Goal: Task Accomplishment & Management: Use online tool/utility

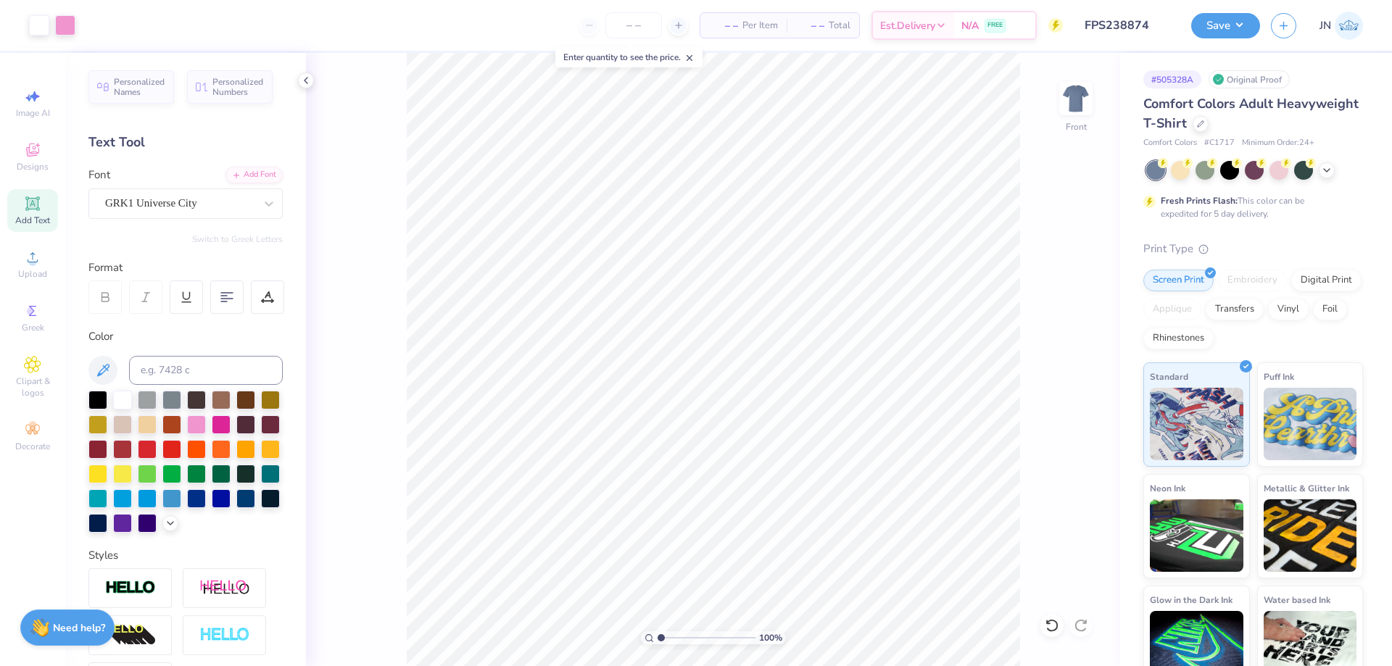
scroll to position [286, 0]
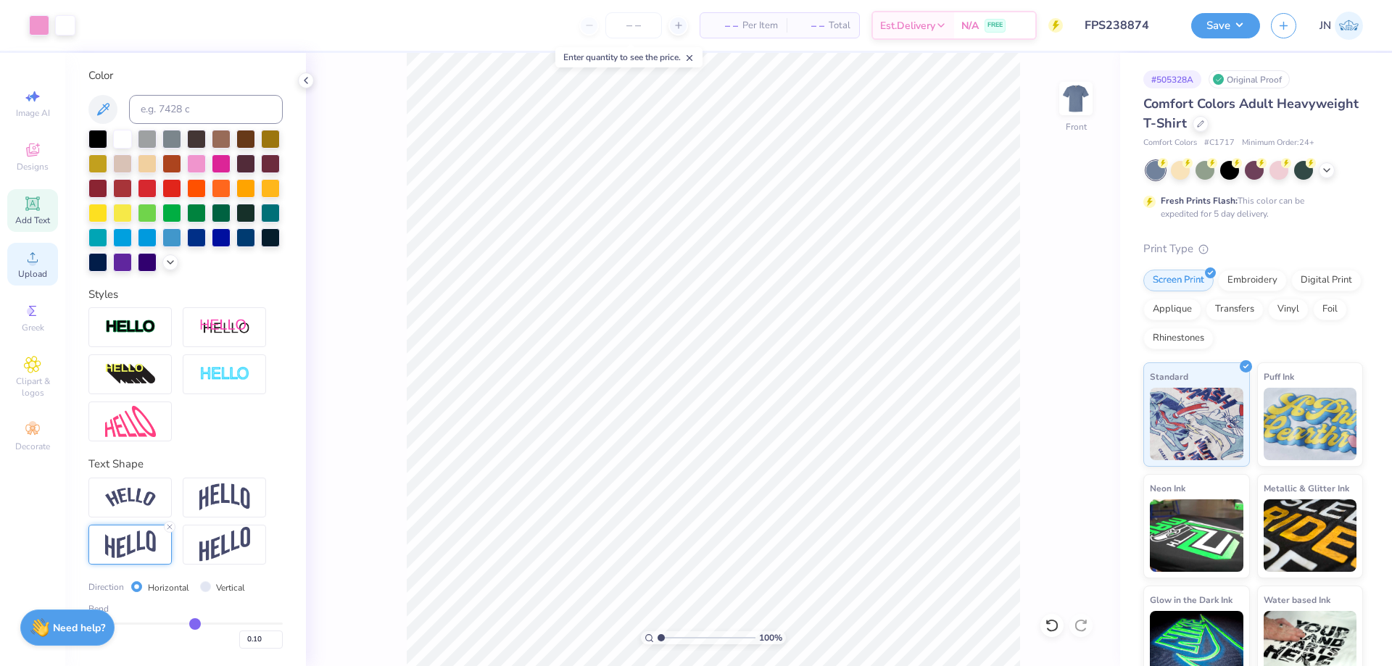
click at [42, 274] on span "Upload" at bounding box center [32, 274] width 29 height 12
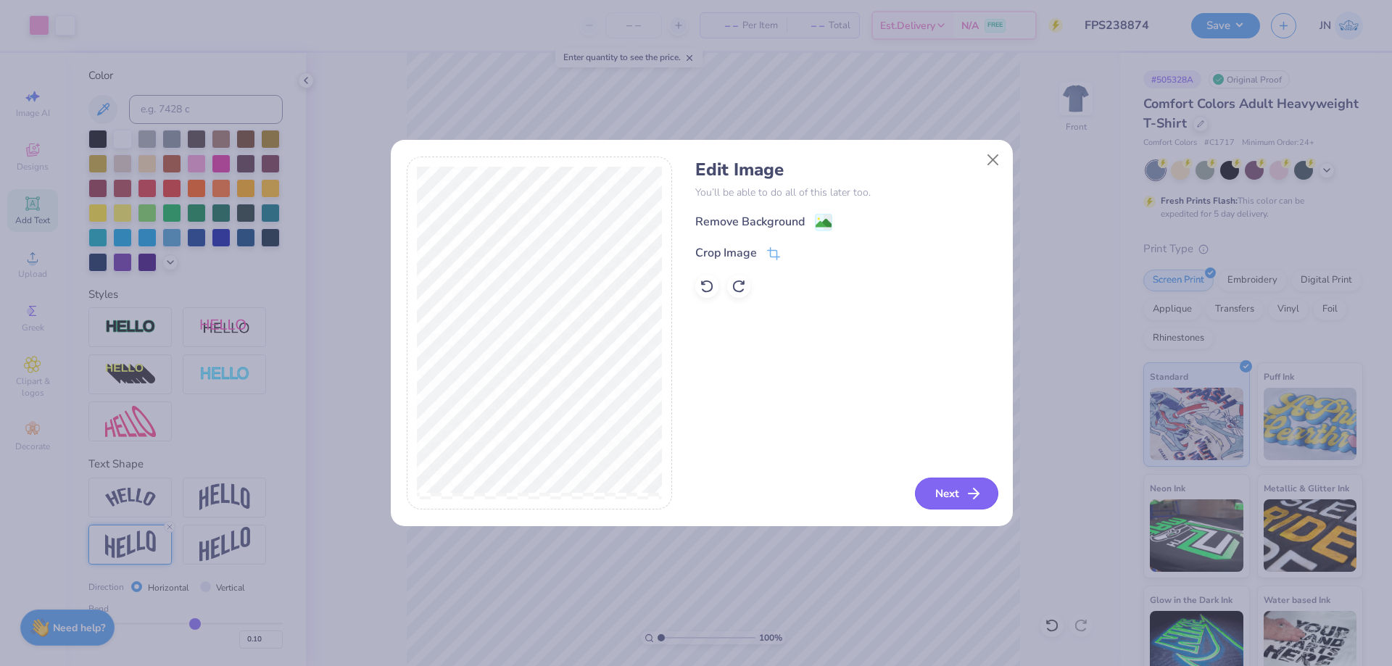
click at [934, 478] on button "Next" at bounding box center [956, 494] width 83 height 32
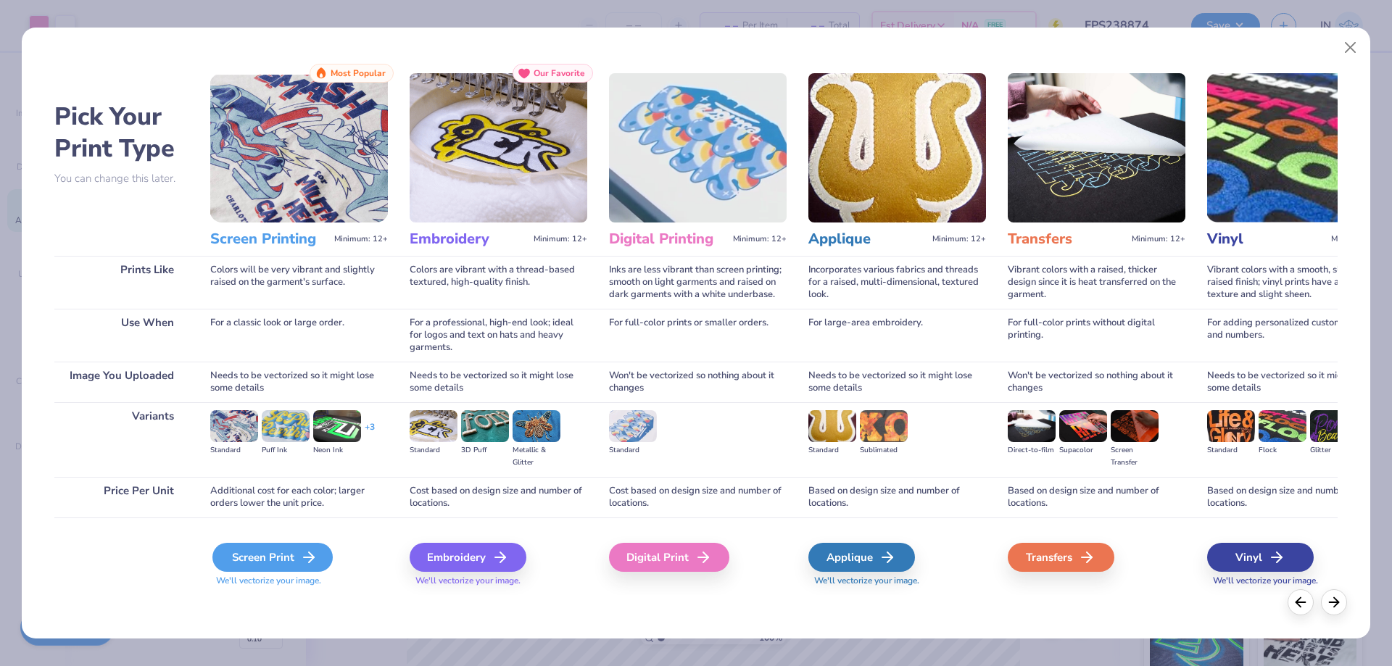
click at [255, 553] on div "Screen Print" at bounding box center [272, 557] width 120 height 29
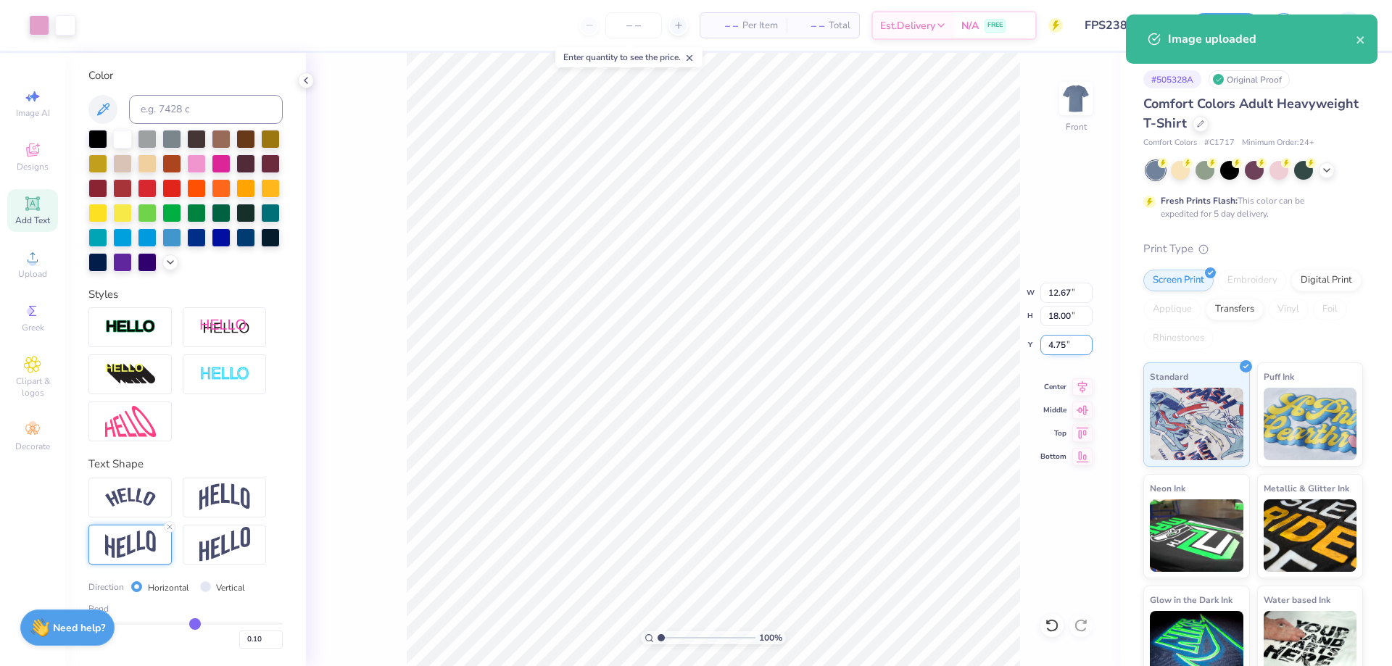
click at [1067, 349] on input "4.75" at bounding box center [1066, 345] width 52 height 20
type input "3.00"
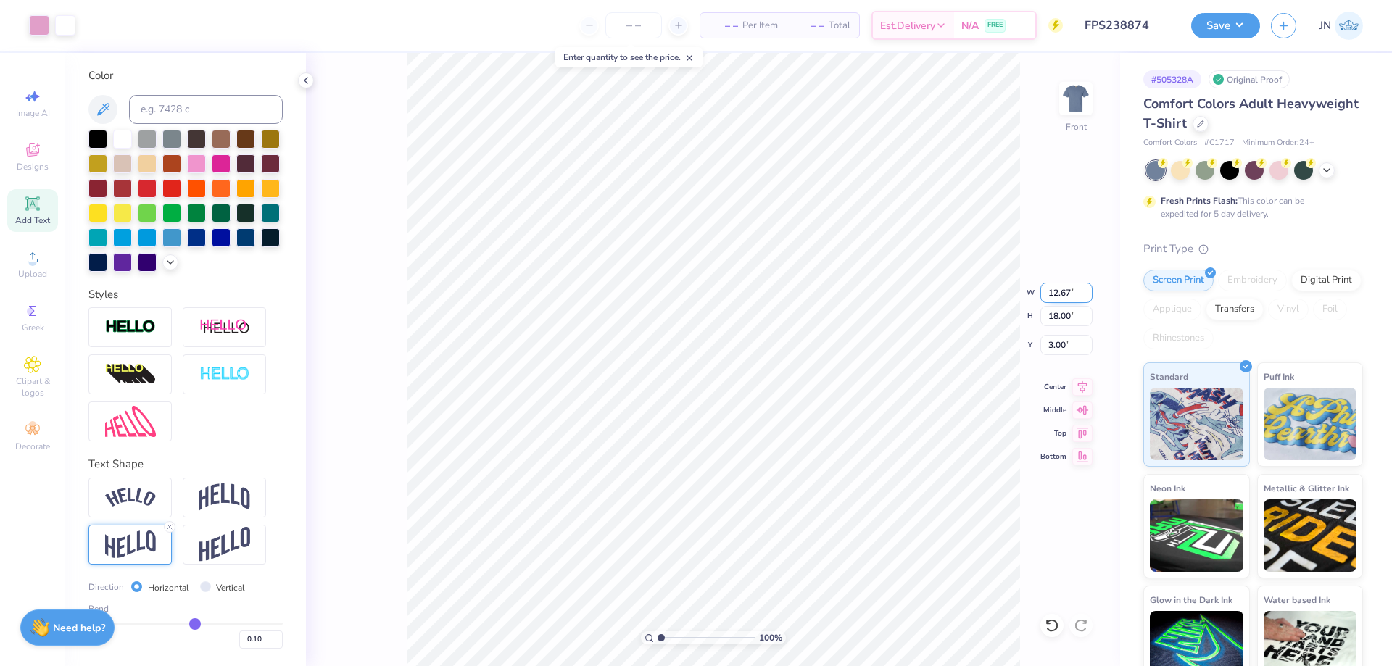
click at [1074, 285] on input "12.67" at bounding box center [1066, 293] width 52 height 20
type input "12.00"
type input "17.04"
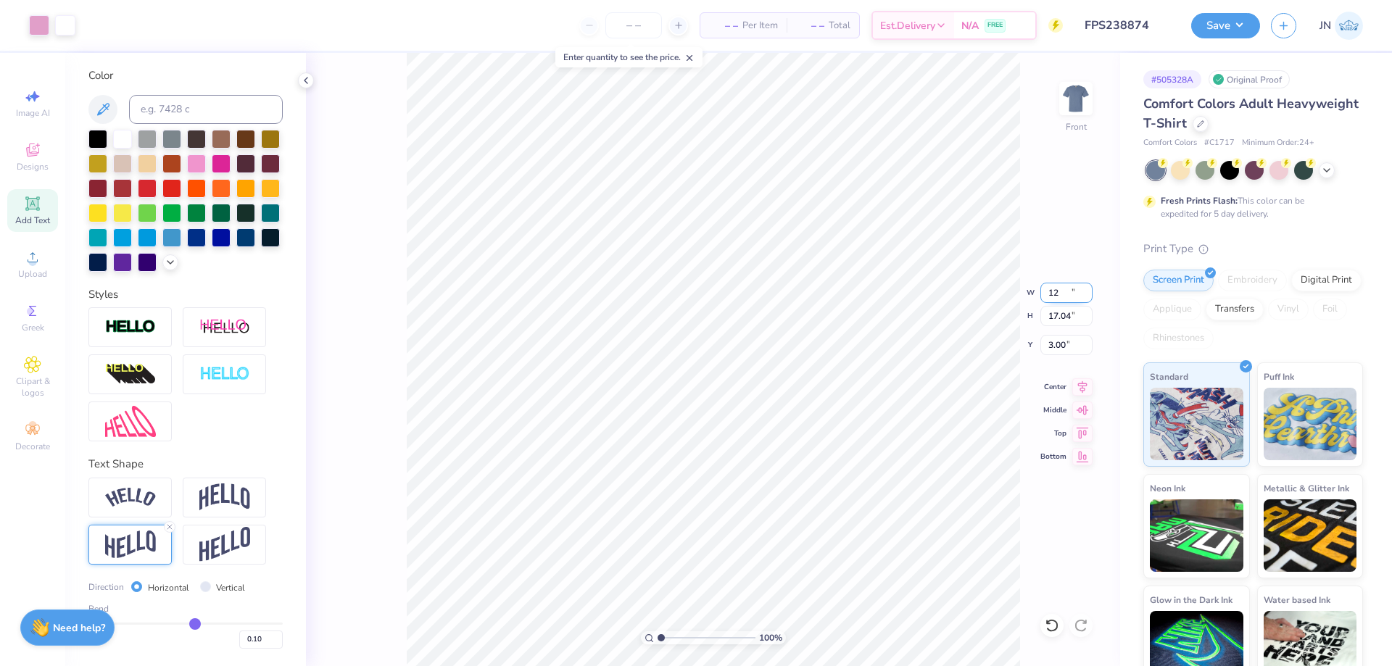
type input "3.48"
drag, startPoint x: 1052, startPoint y: 291, endPoint x: 1037, endPoint y: 291, distance: 15.2
click at [1037, 291] on div "100 % Front W 12.00 12.00 " H 17.04 17.04 " Y 3.48 3.48 " Center Middle Top Bot…" at bounding box center [713, 359] width 814 height 613
click at [1053, 288] on input "12.00" at bounding box center [1066, 293] width 52 height 20
type input "10.00"
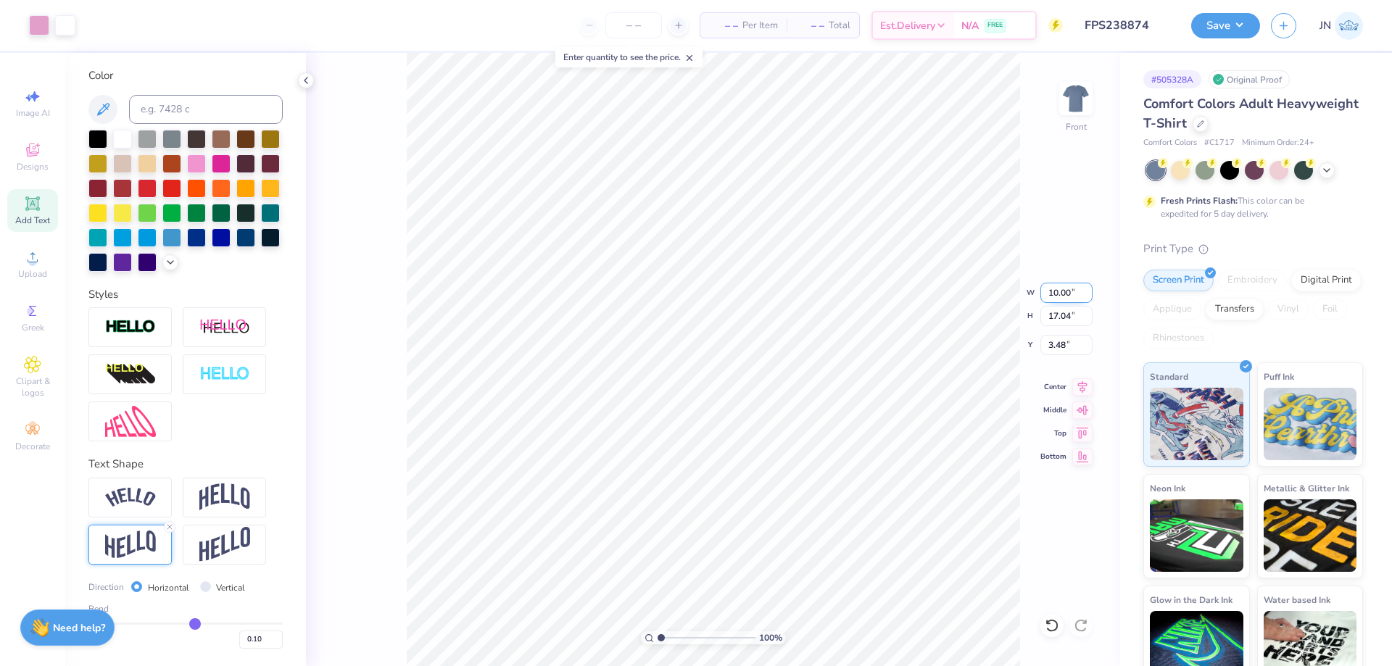
type input "14.20"
type input "1.89"
type input "9.90"
type input "14.06"
type input "1.89"
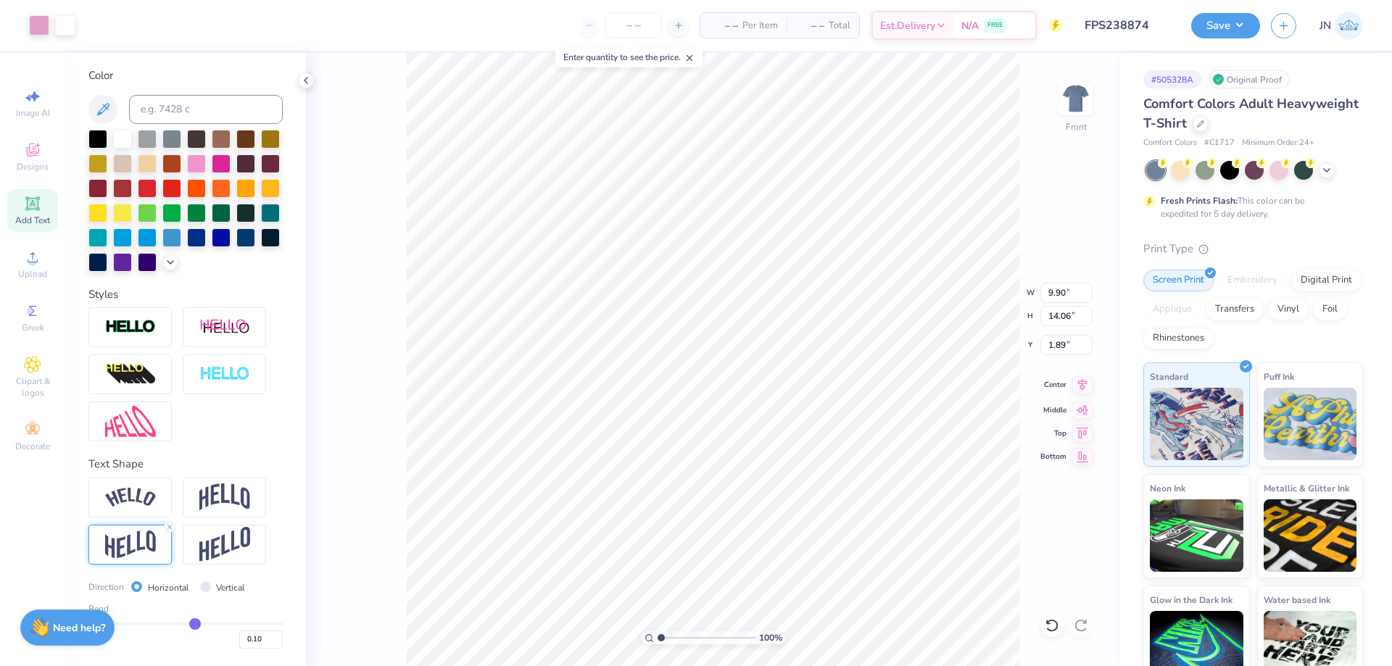
click at [1081, 394] on div "100 % Front W 9.90 9.90 " H 14.06 14.06 " Y 1.89 1.89 " Center Middle Top Bottom" at bounding box center [713, 359] width 814 height 613
click at [526, 35] on div "Art colors – – Per Item – – Total Est. Delivery N/A FREE Design Title FPS238874…" at bounding box center [696, 333] width 1392 height 666
click at [1060, 319] on input "14.73" at bounding box center [1066, 316] width 52 height 20
type input "15"
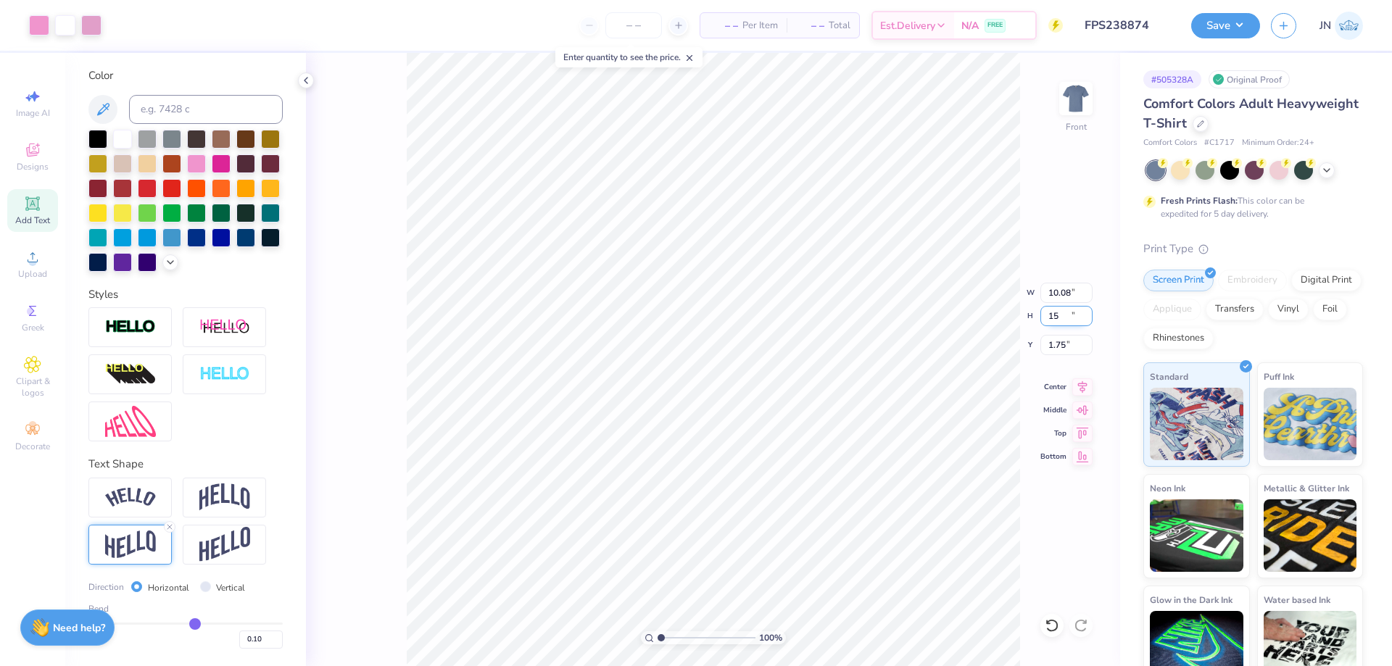
type input "10.08"
type input "15.00"
click at [1058, 341] on input "1.75" at bounding box center [1066, 345] width 52 height 20
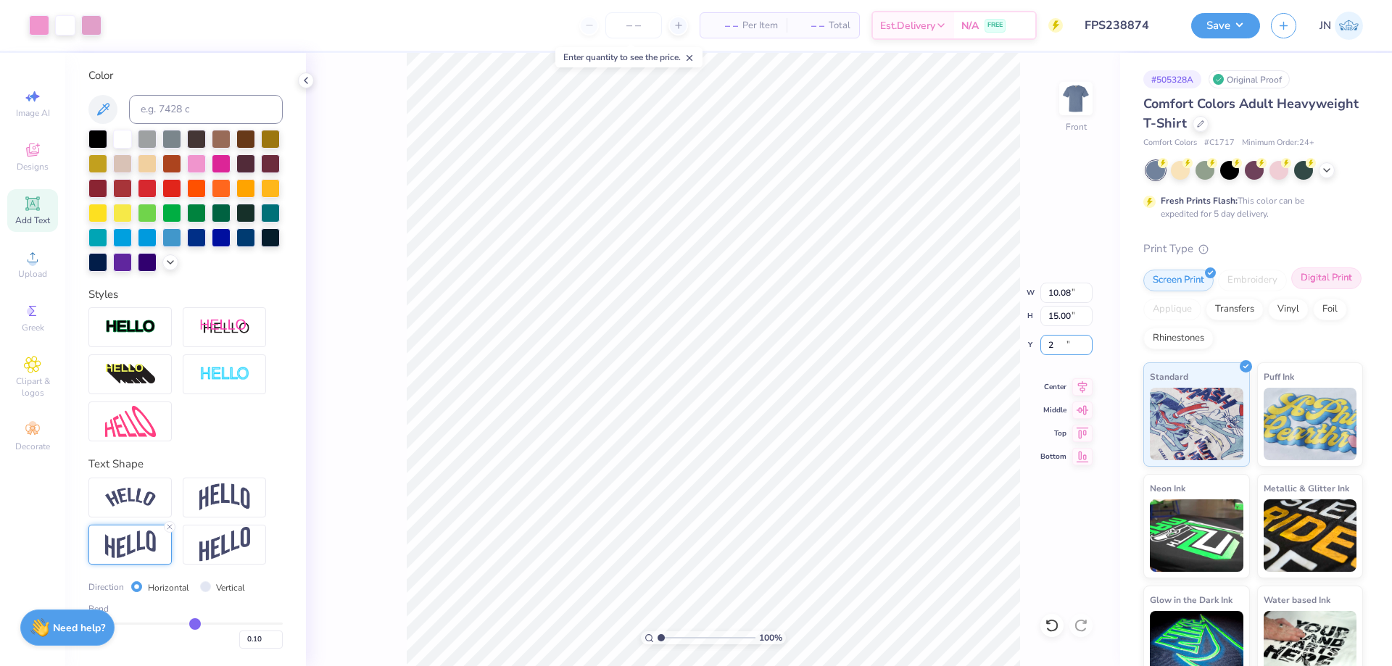
type input "2.00"
click at [1216, 28] on button "Save" at bounding box center [1225, 23] width 69 height 25
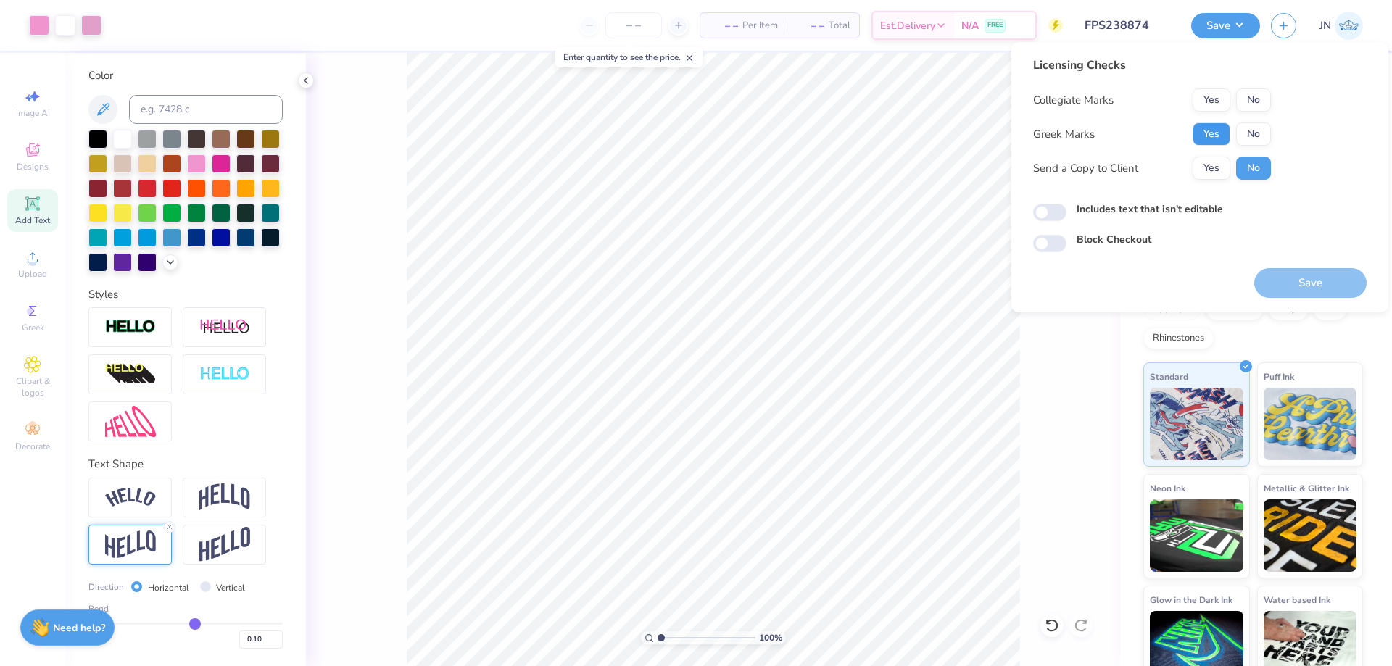
click at [1227, 129] on button "Yes" at bounding box center [1211, 134] width 38 height 23
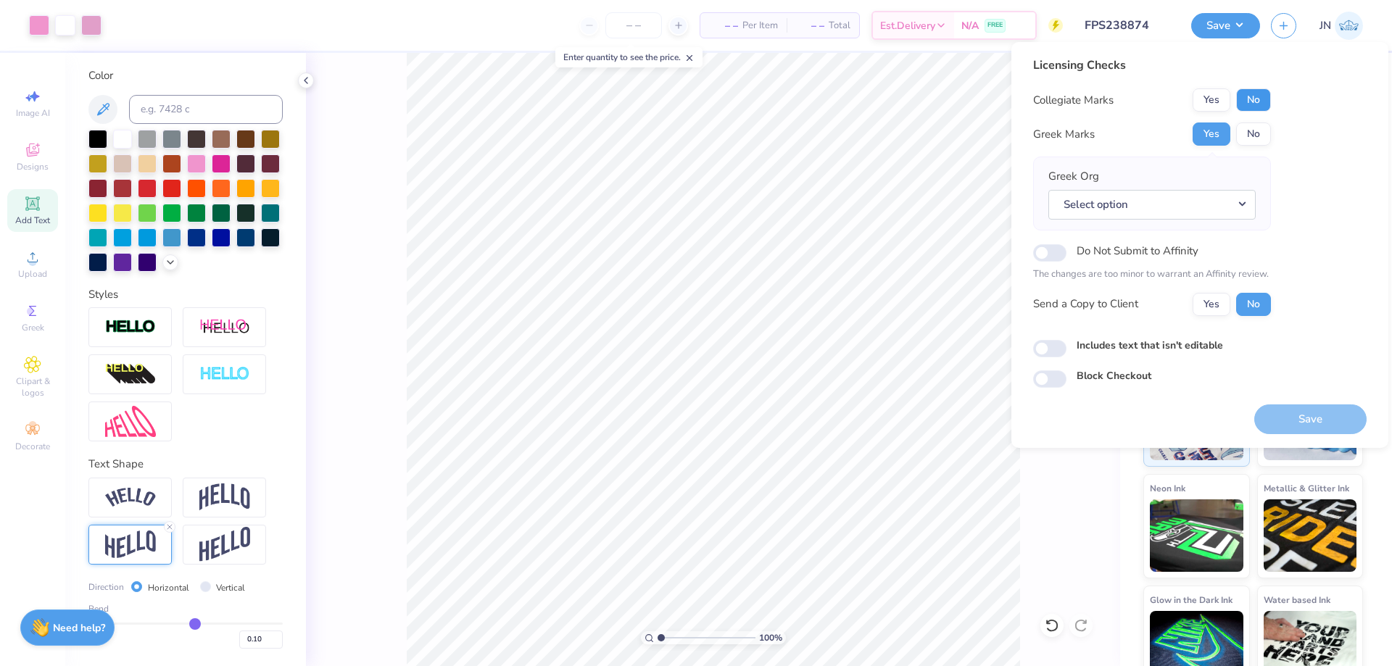
click at [1258, 101] on button "No" at bounding box center [1253, 99] width 35 height 23
click at [1194, 212] on button "Select option" at bounding box center [1151, 205] width 207 height 30
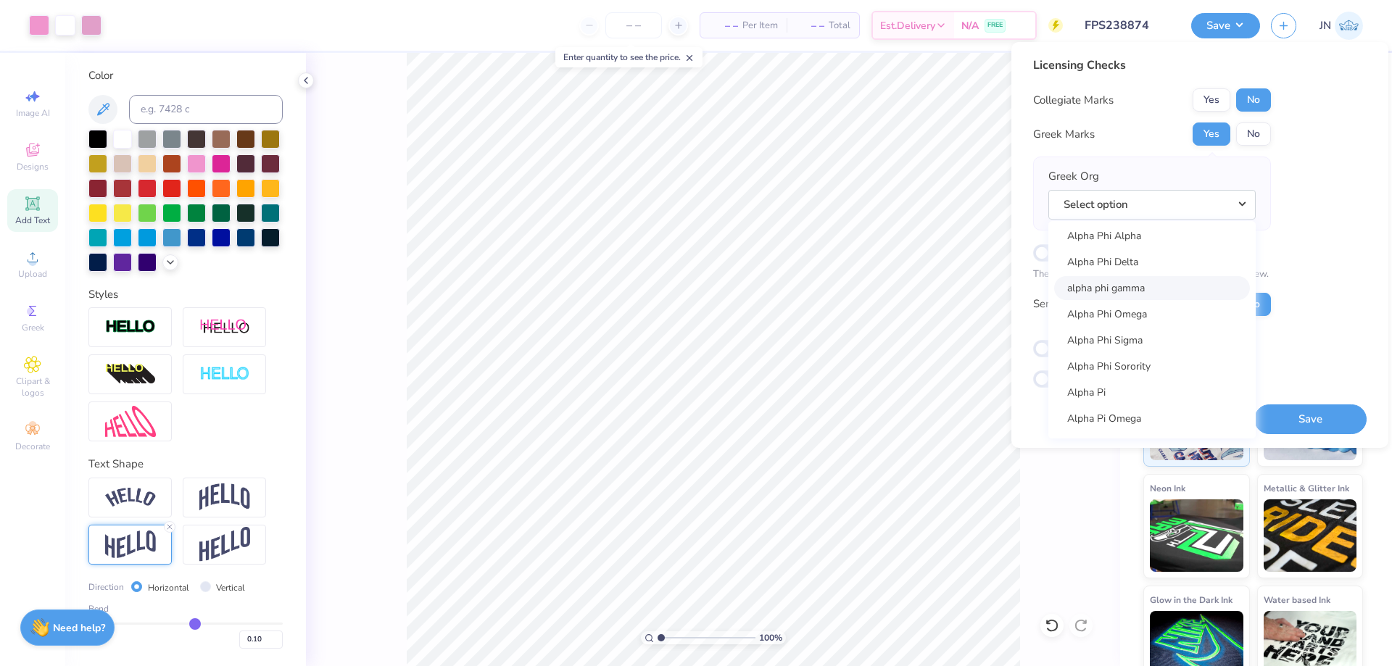
scroll to position [870, 0]
click at [1175, 260] on link "Alpha Omicron Pi" at bounding box center [1152, 256] width 196 height 24
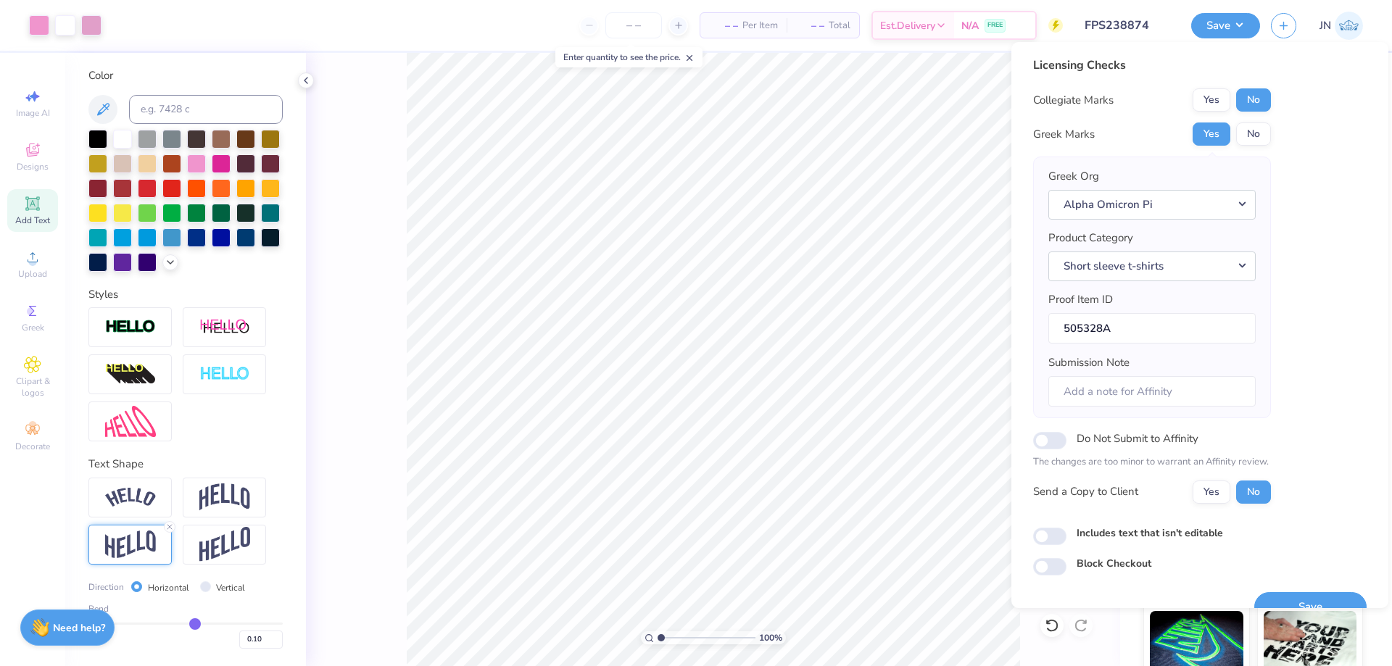
click at [1290, 591] on div "Save" at bounding box center [1310, 599] width 112 height 46
click at [1286, 599] on button "Save" at bounding box center [1310, 607] width 112 height 30
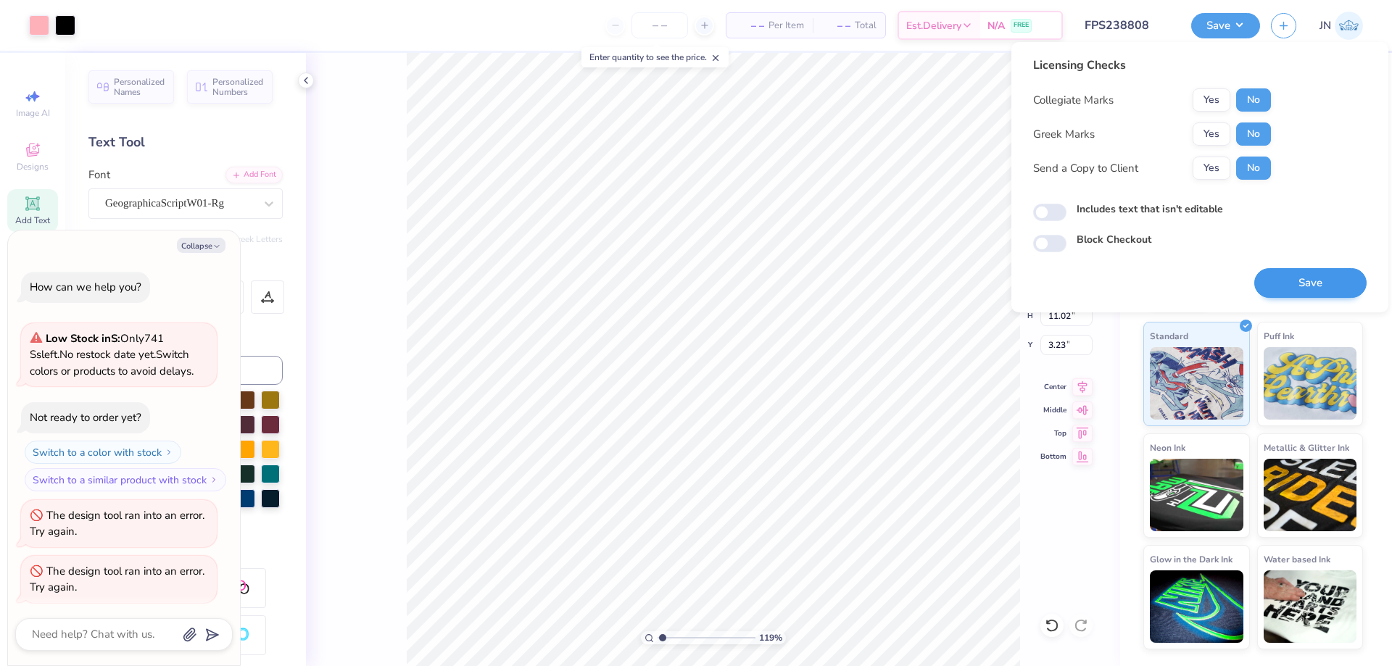
scroll to position [618, 0]
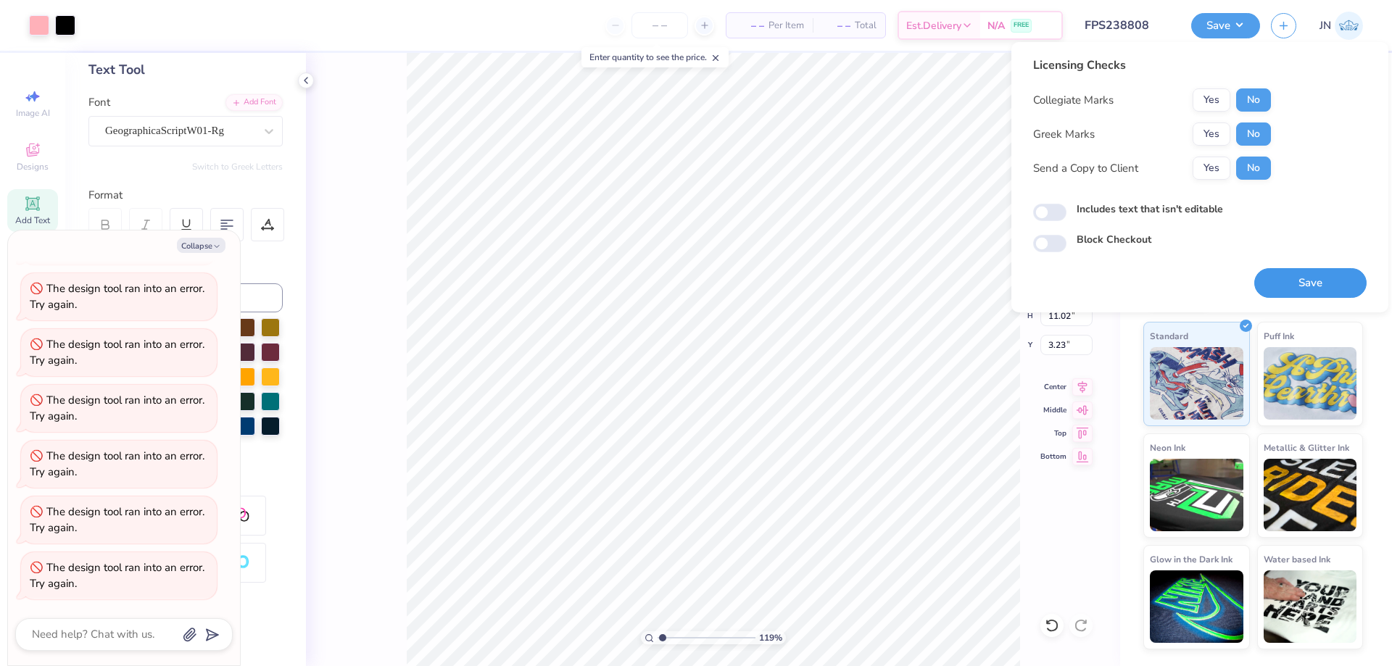
click at [1310, 282] on button "Save" at bounding box center [1310, 283] width 112 height 30
click at [1205, 22] on button "Save" at bounding box center [1225, 23] width 69 height 25
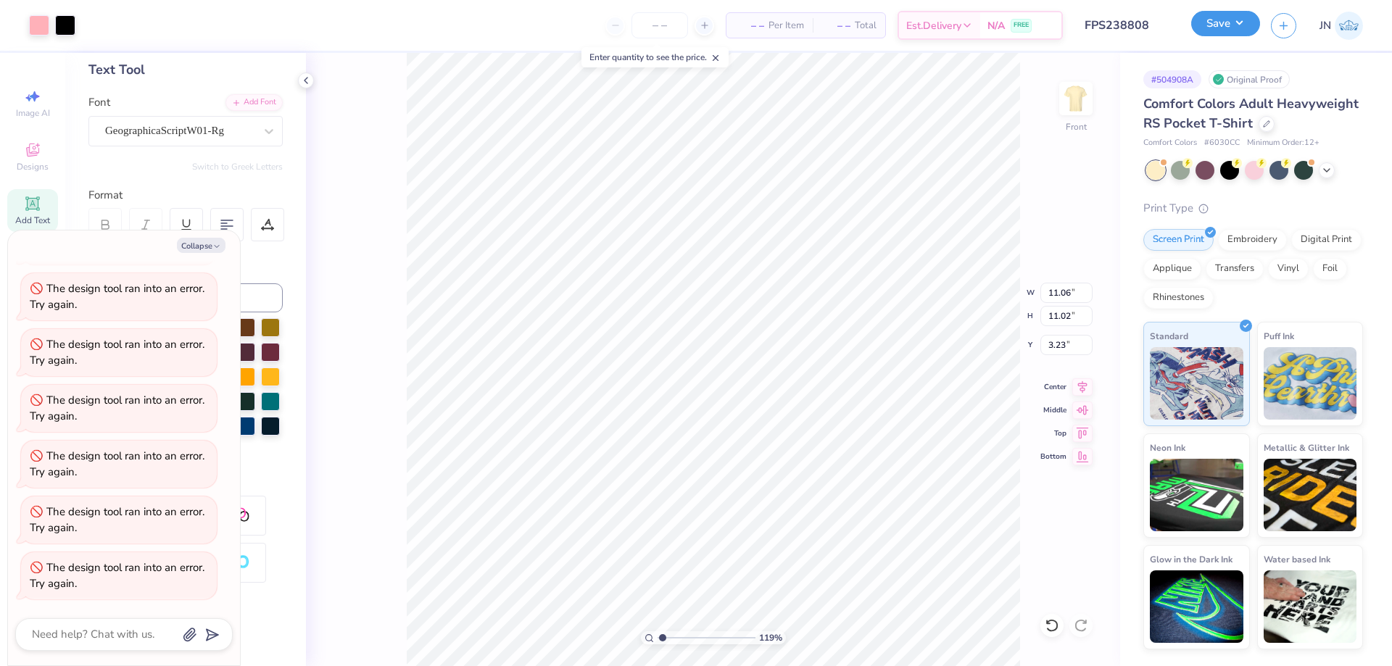
click at [1210, 25] on button "Save" at bounding box center [1225, 23] width 69 height 25
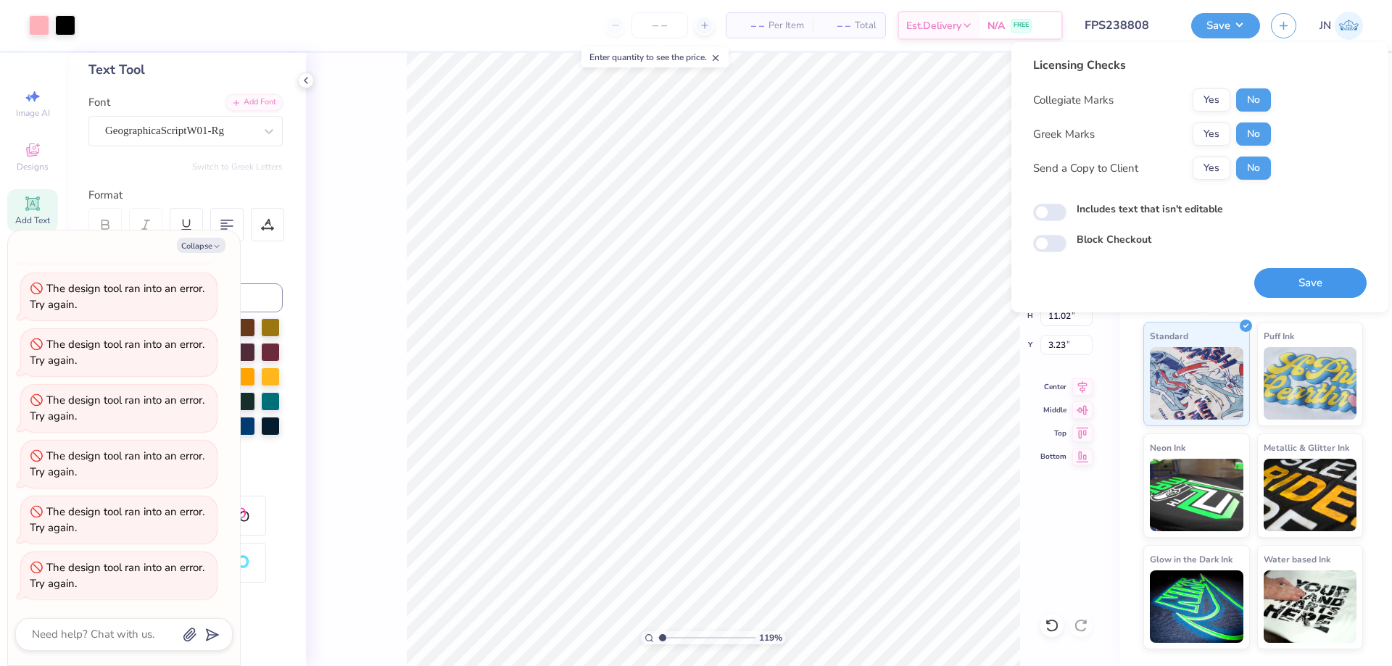
click at [1295, 285] on button "Save" at bounding box center [1310, 283] width 112 height 30
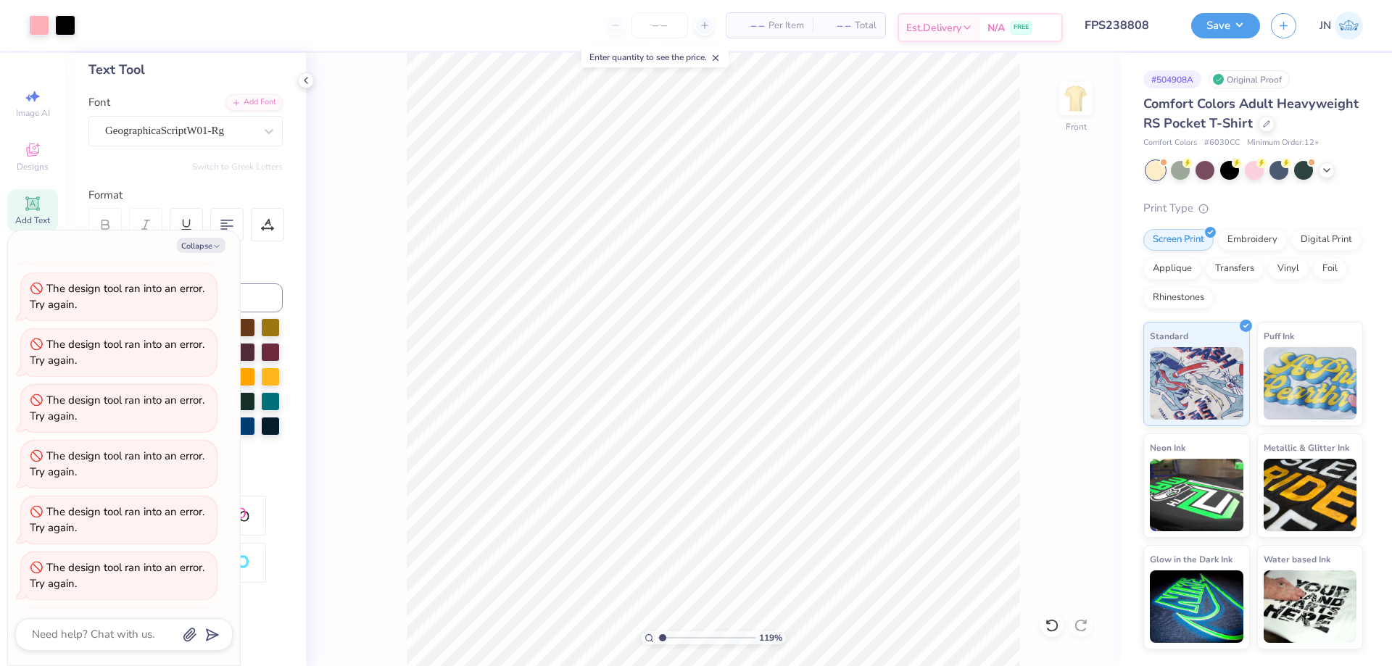
scroll to position [729, 0]
click at [1216, 36] on button "Save" at bounding box center [1225, 23] width 69 height 25
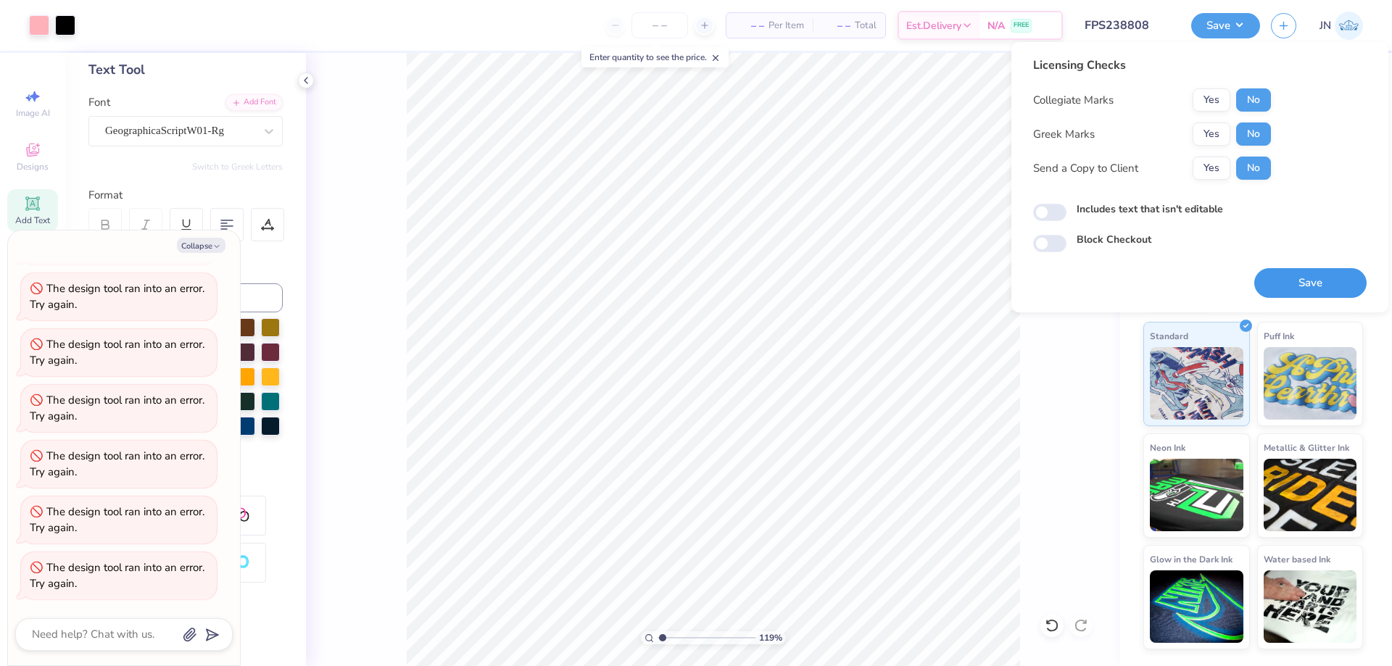
click at [1275, 286] on button "Save" at bounding box center [1310, 283] width 112 height 30
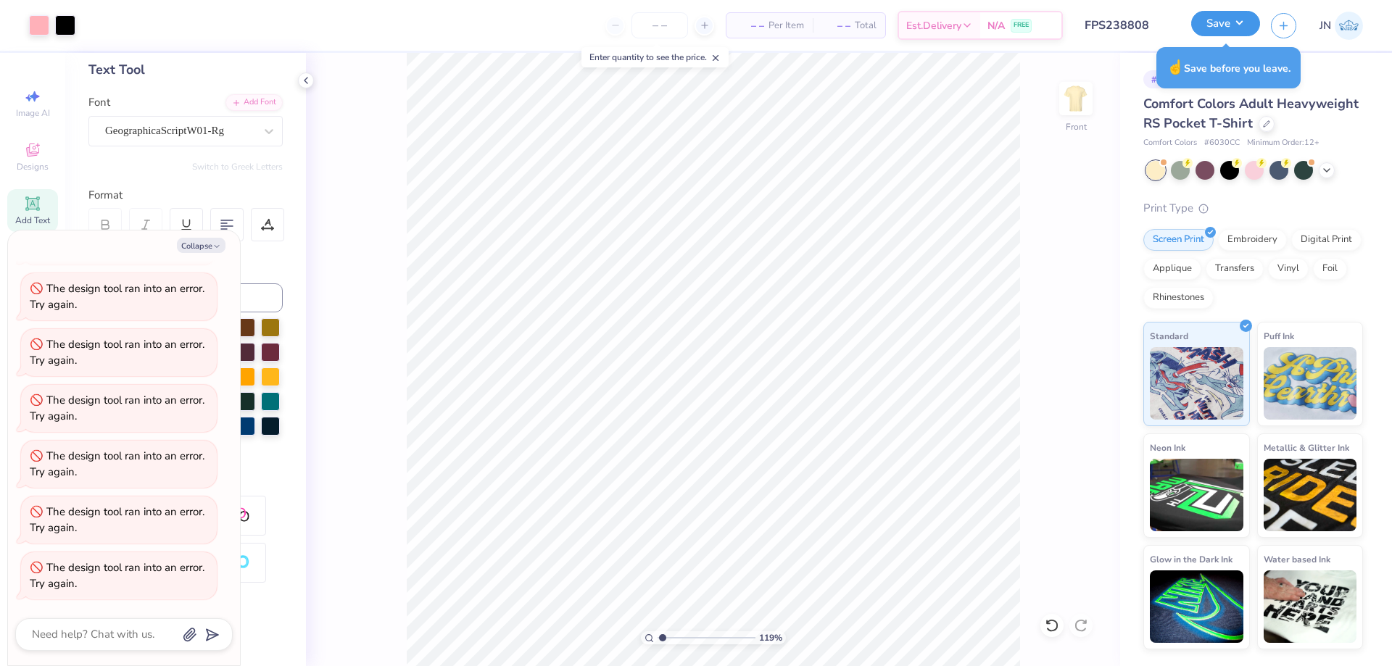
click at [1242, 26] on button "Save" at bounding box center [1225, 23] width 69 height 25
type textarea "x"
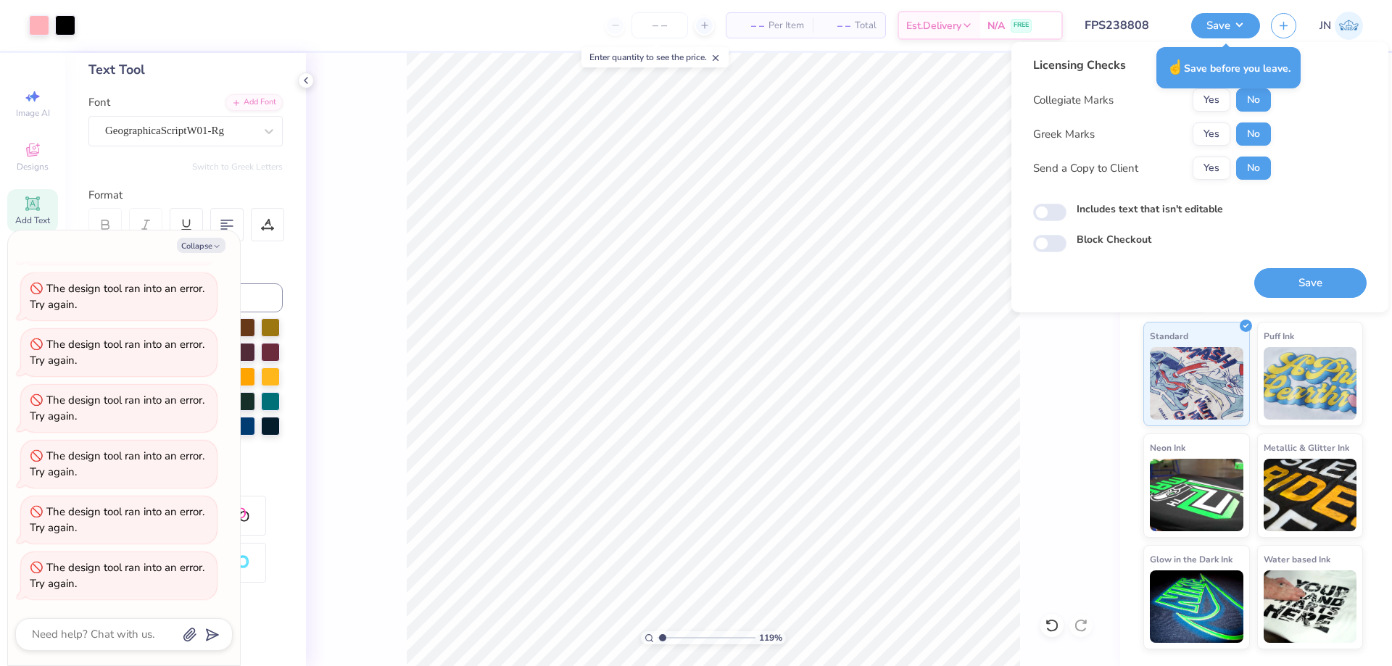
click at [1275, 270] on button "Save" at bounding box center [1310, 283] width 112 height 30
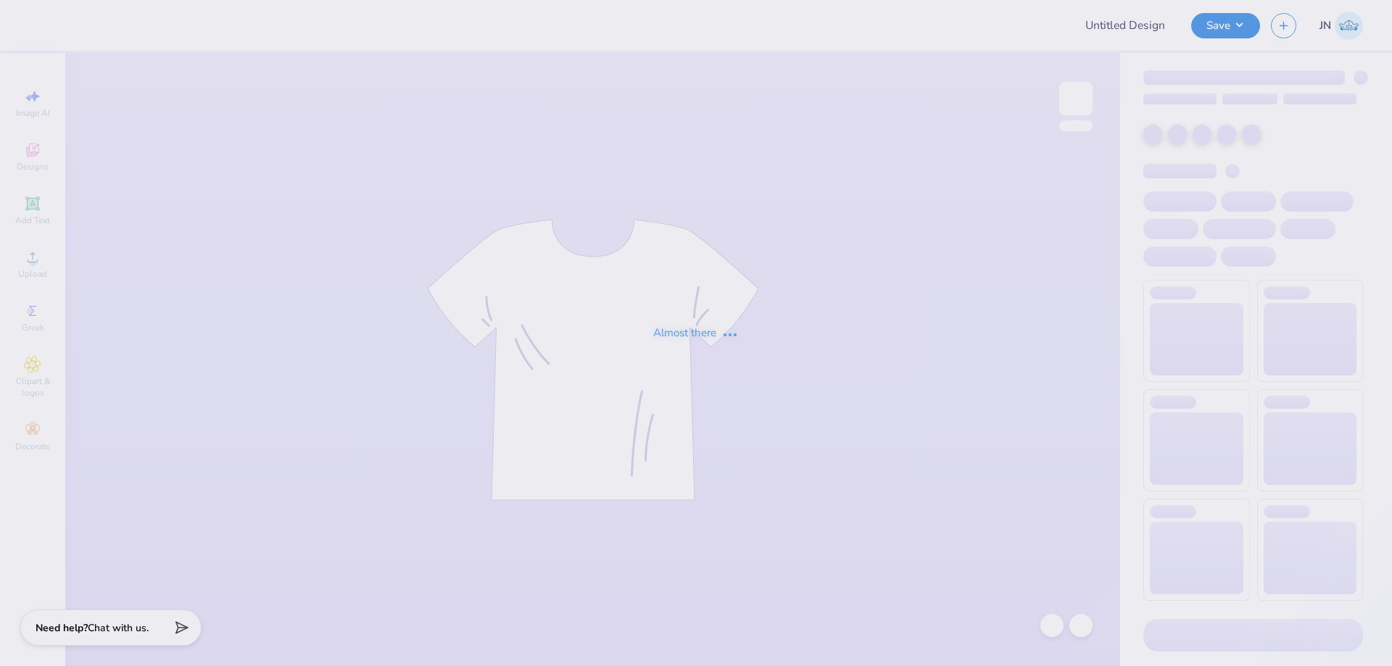
type input "FPS238808"
